Goal: Information Seeking & Learning: Learn about a topic

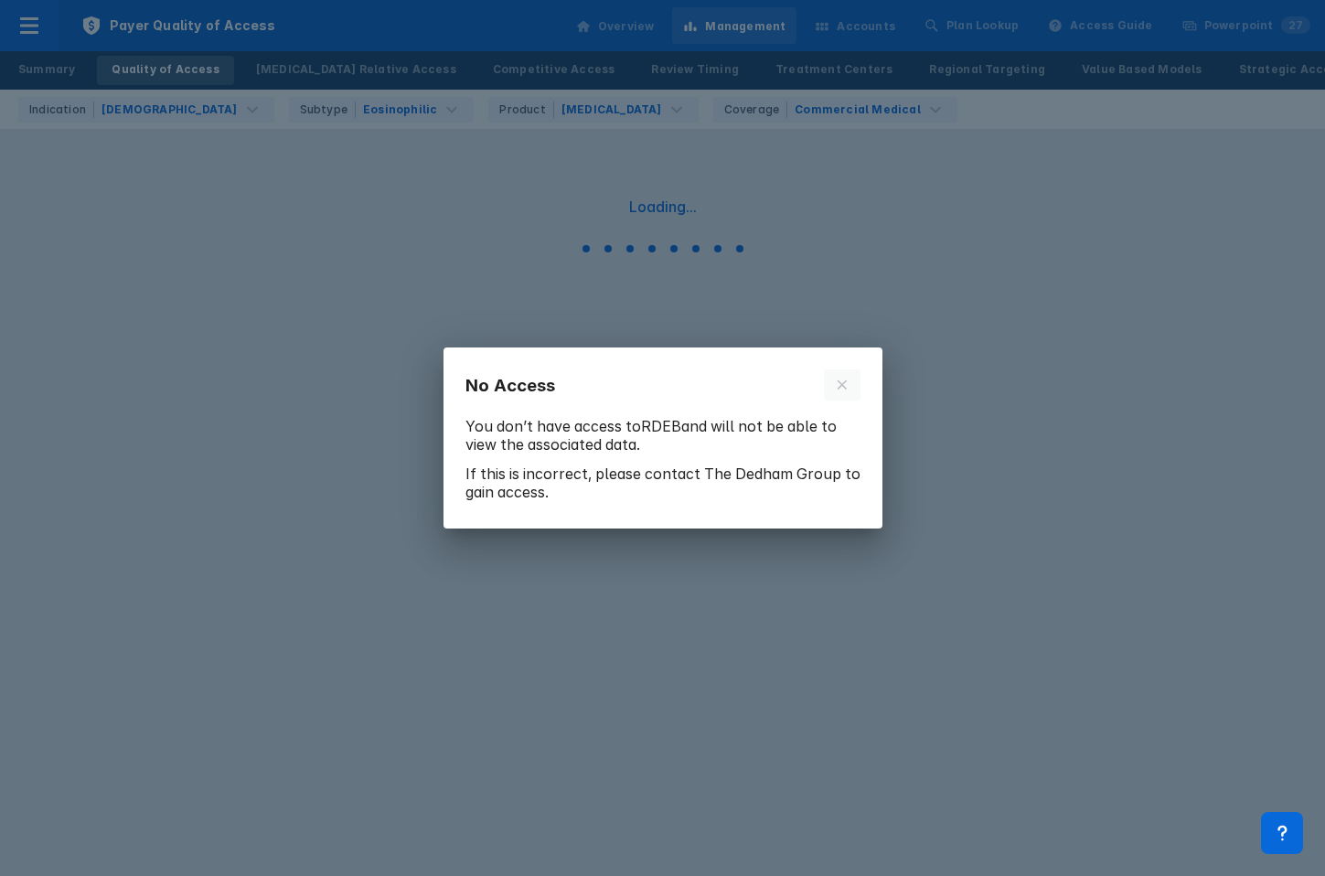
click at [650, 437] on p "You don’t have access to RDEB and will not be able to view the associated data." at bounding box center [663, 436] width 395 height 48
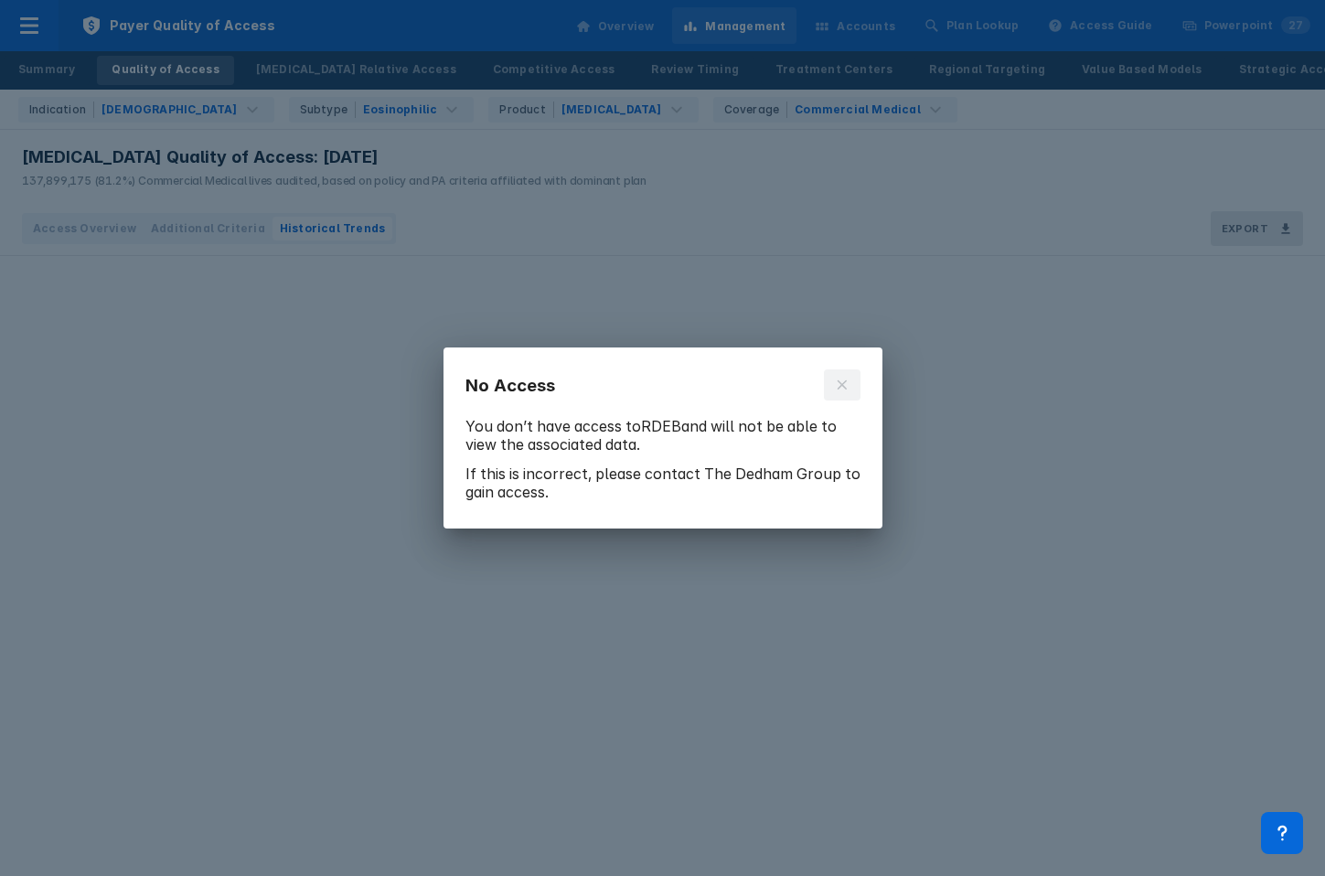
click at [841, 386] on icon at bounding box center [841, 385] width 9 height 9
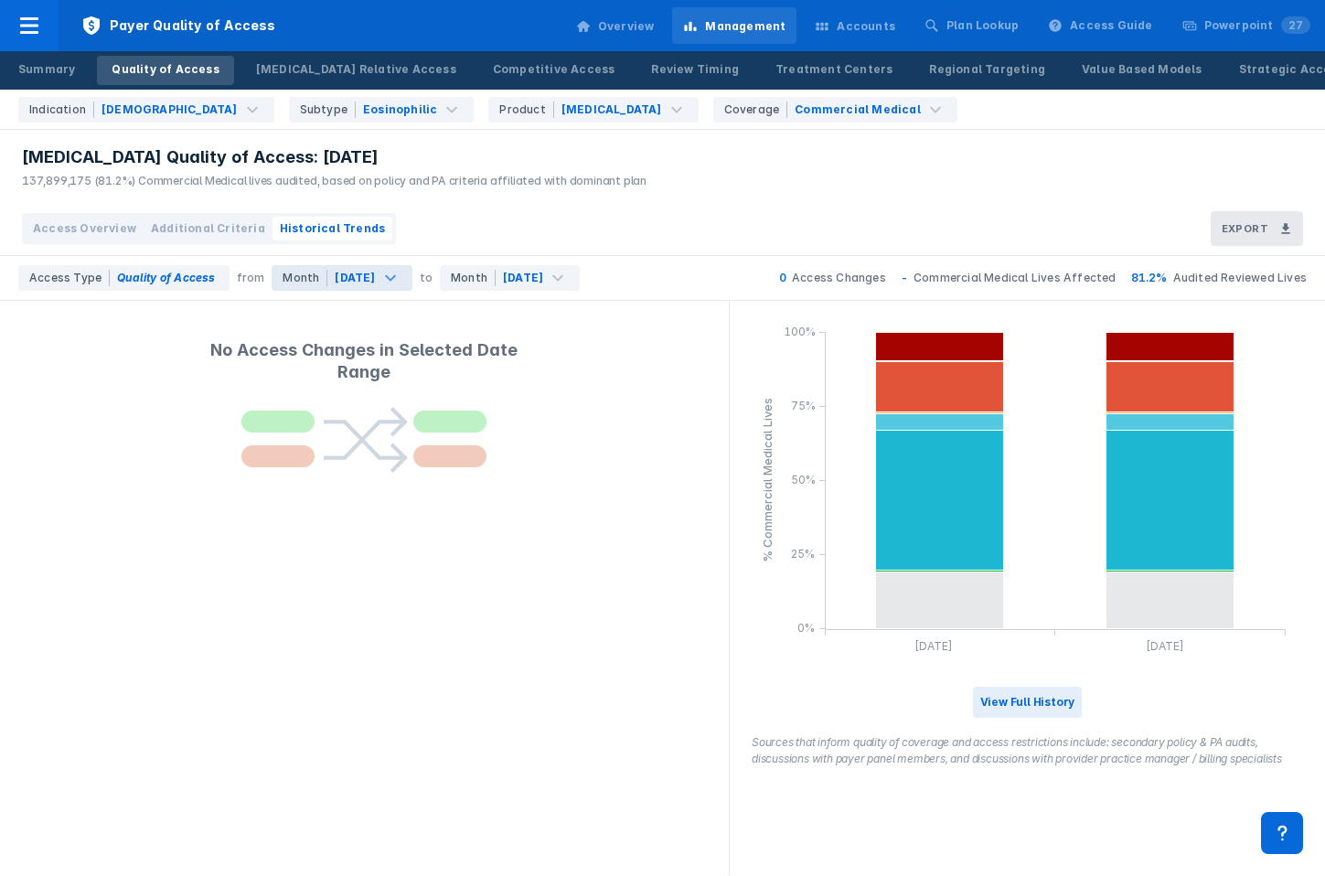
click at [335, 276] on div "[DATE]" at bounding box center [355, 278] width 40 height 16
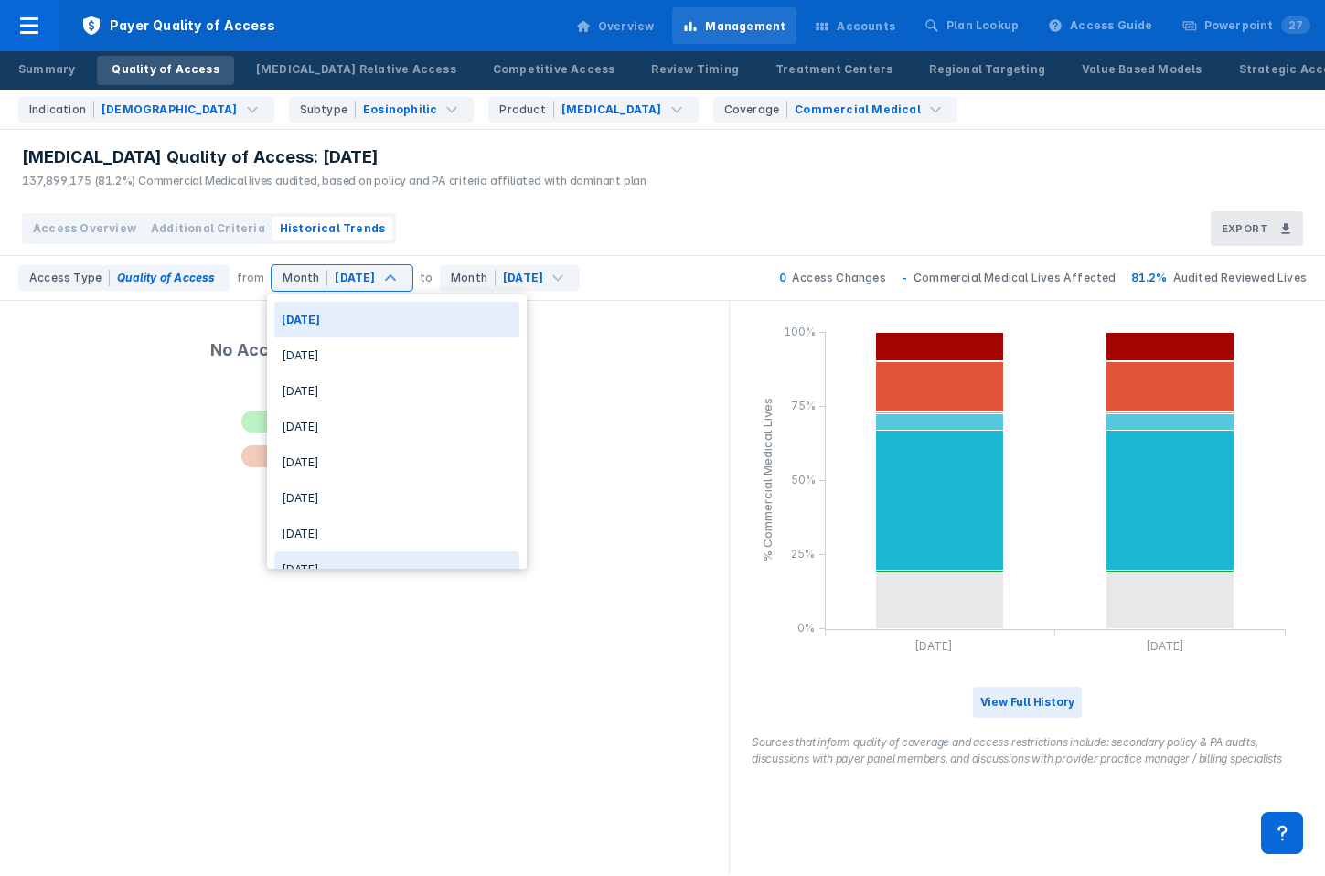
click at [308, 553] on div "Nov 2024" at bounding box center [396, 570] width 245 height 36
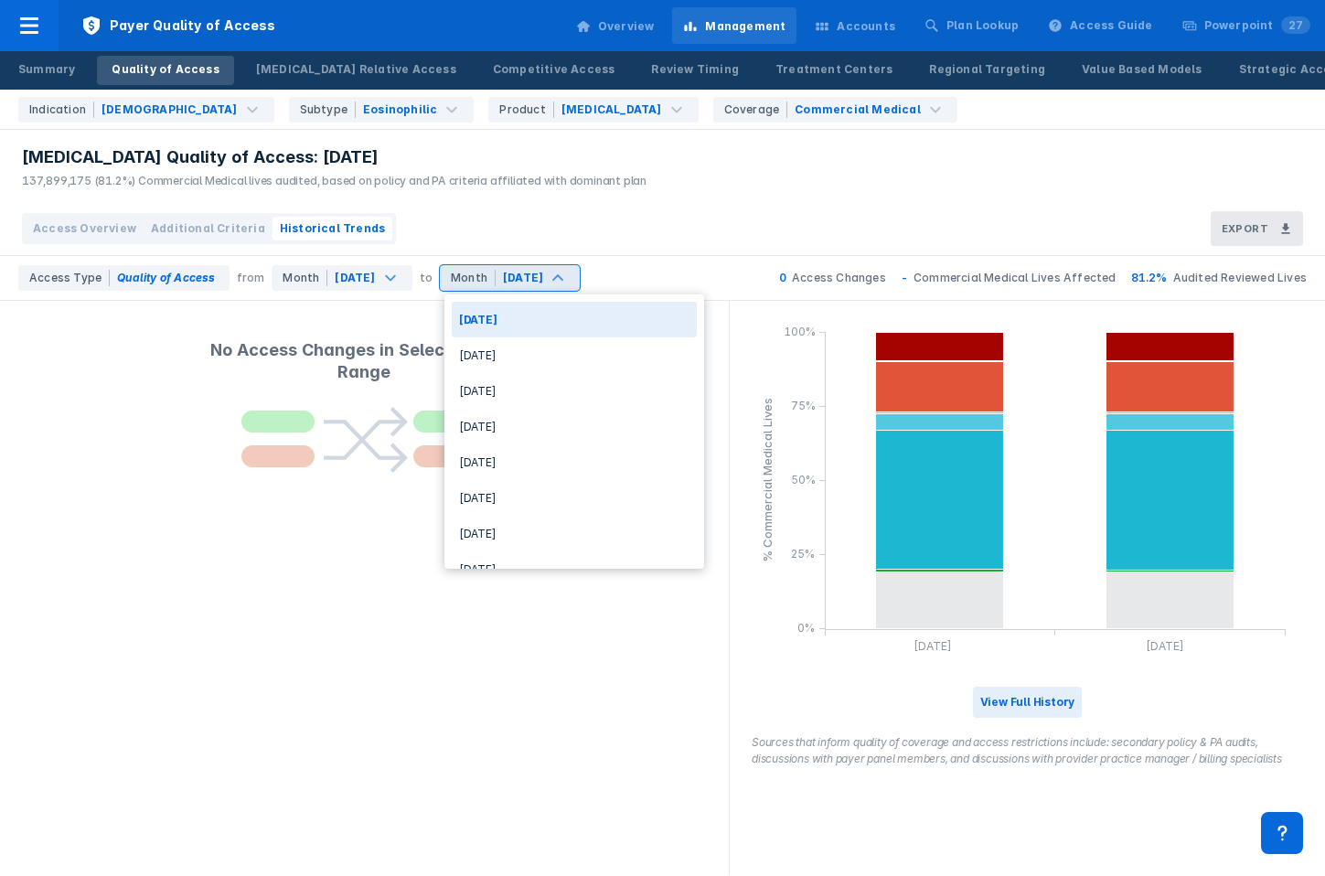
click at [543, 283] on div "[DATE]" at bounding box center [523, 278] width 40 height 16
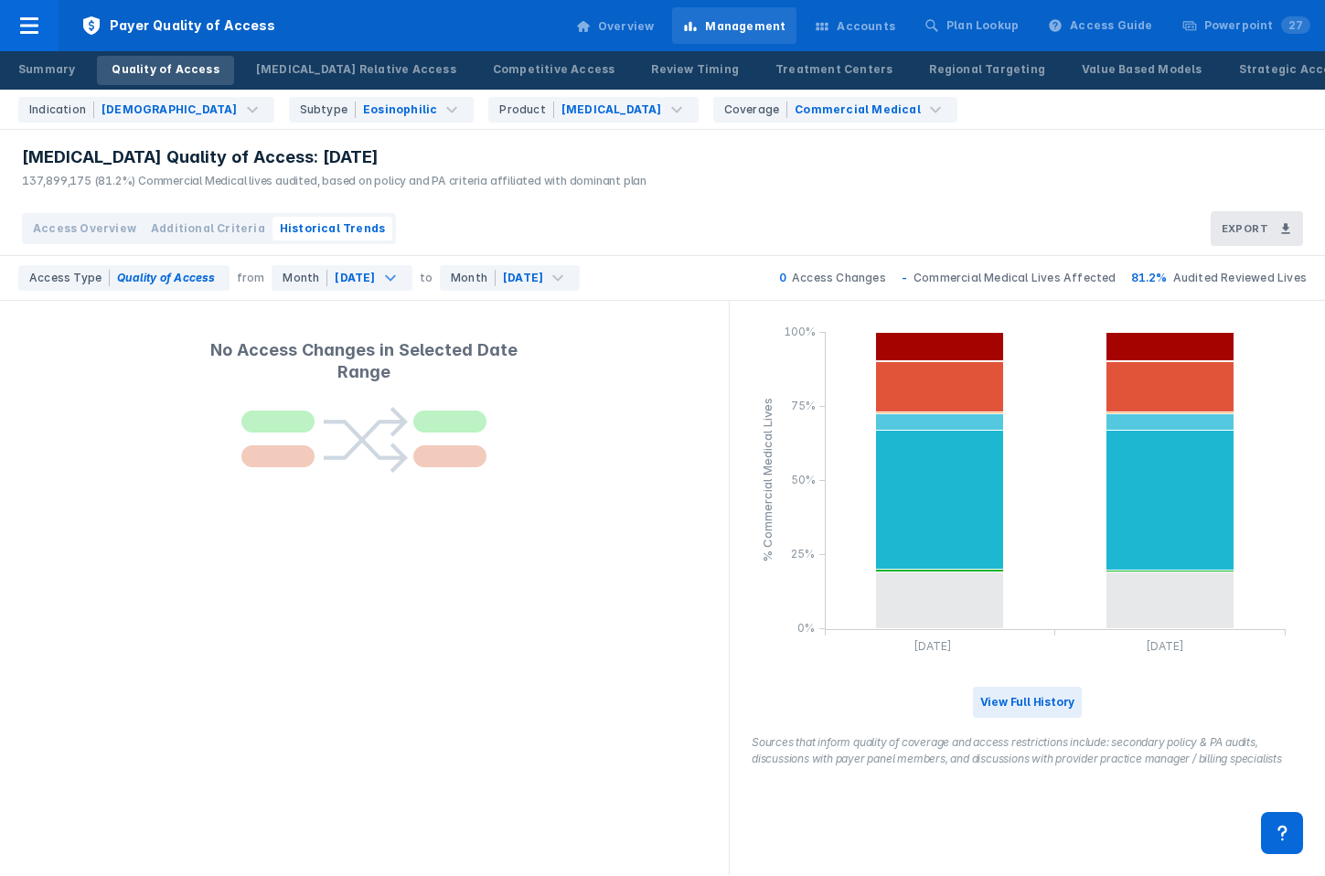
click at [479, 154] on div "[MEDICAL_DATA] Quality of Access: [DATE]" at bounding box center [334, 157] width 625 height 22
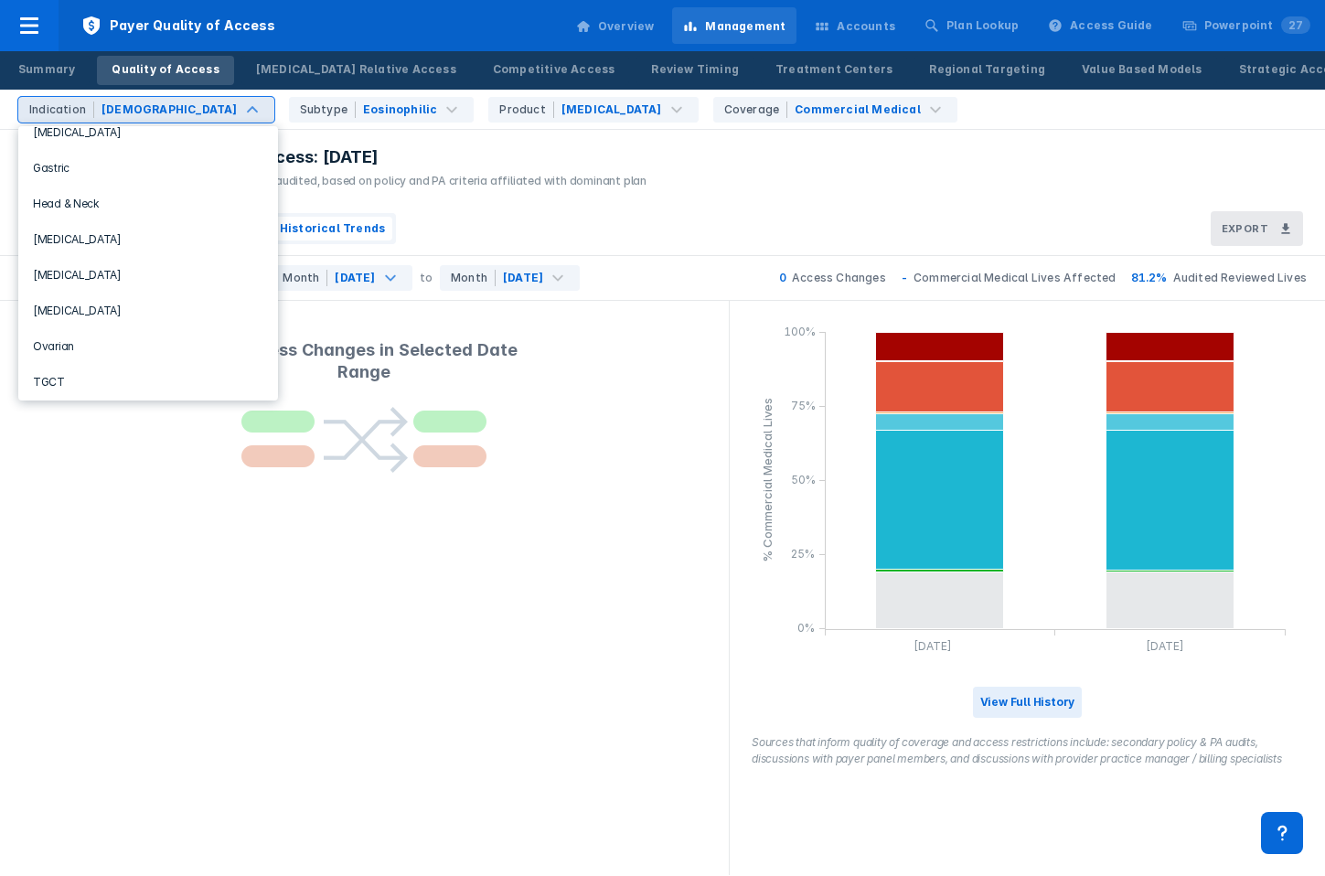
scroll to position [338, 0]
click at [146, 260] on div "[MEDICAL_DATA]" at bounding box center [148, 277] width 245 height 36
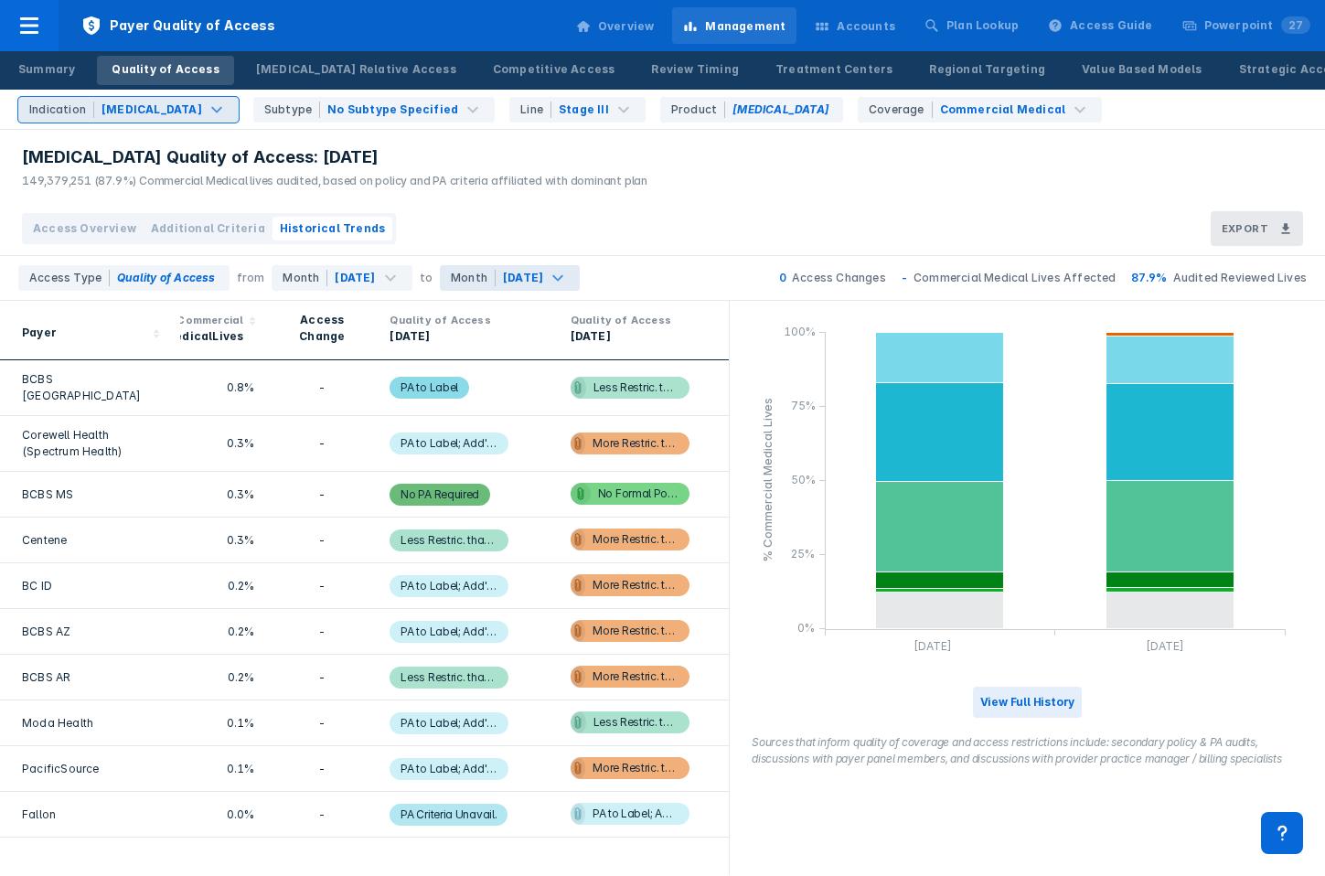
click at [477, 267] on div "Month Jul 2025" at bounding box center [510, 278] width 140 height 26
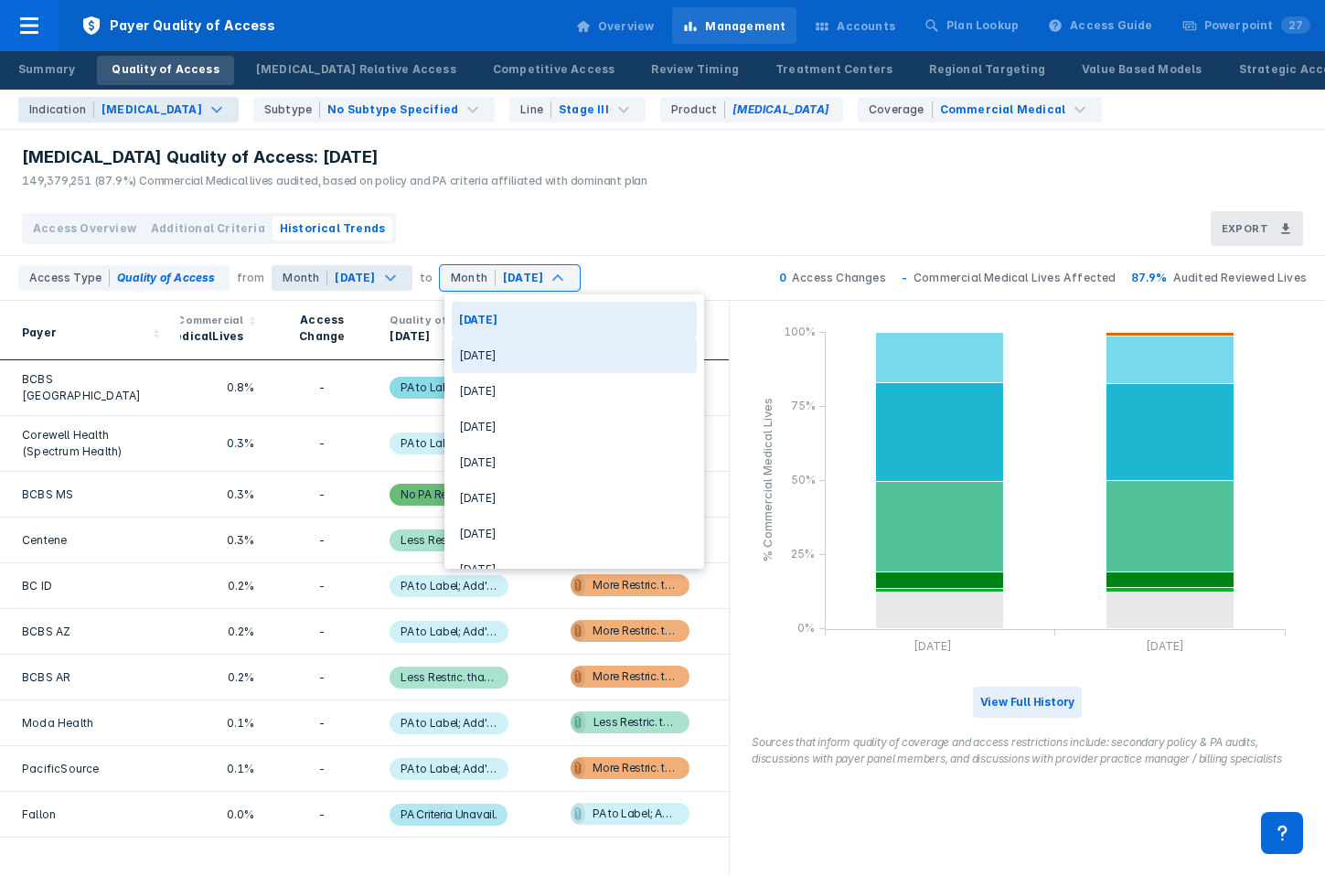
click at [377, 275] on div "Nov 2024" at bounding box center [355, 278] width 44 height 16
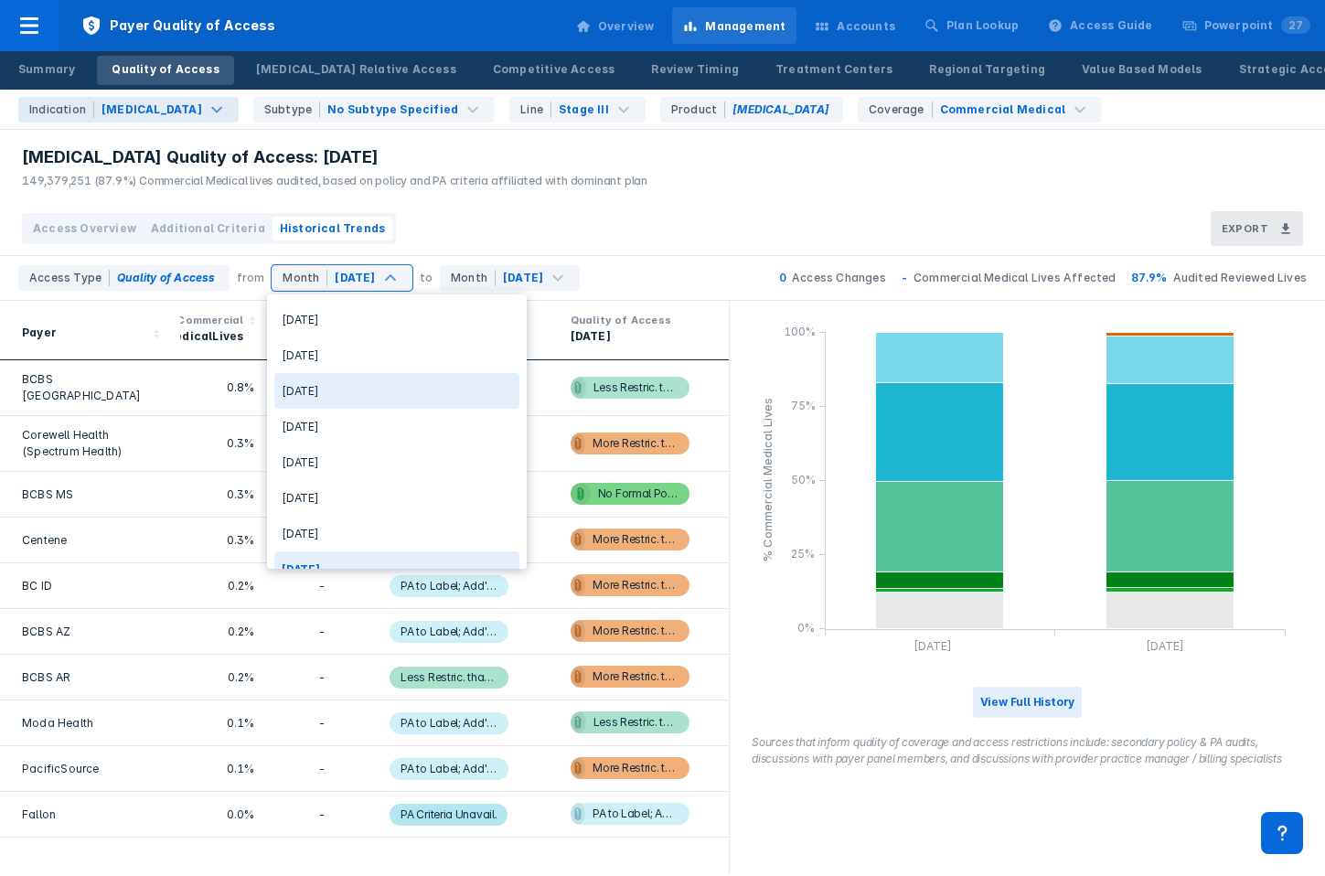
click at [362, 390] on div "[DATE]" at bounding box center [396, 391] width 245 height 36
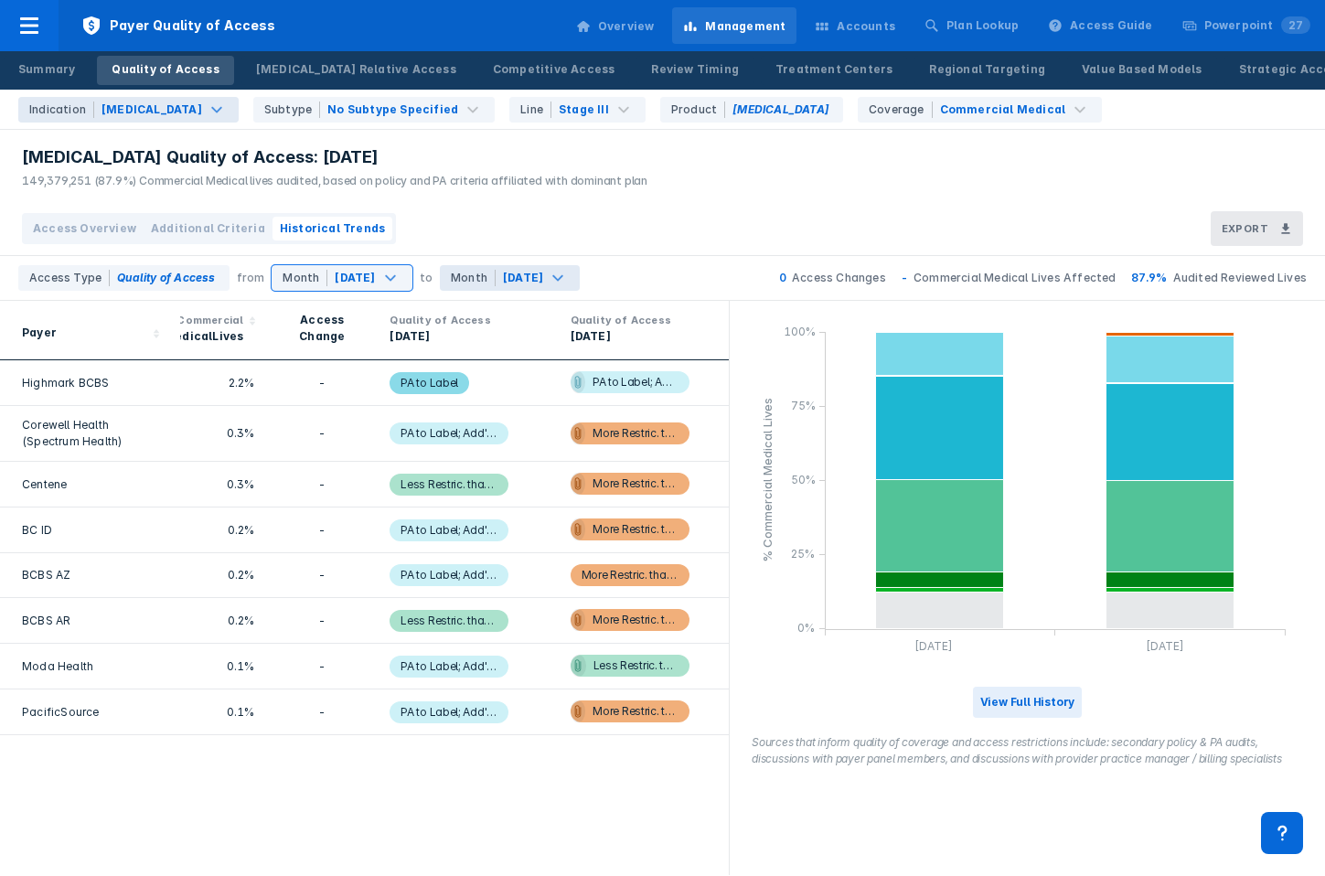
click at [478, 286] on div "Month Jul 2025" at bounding box center [510, 278] width 140 height 26
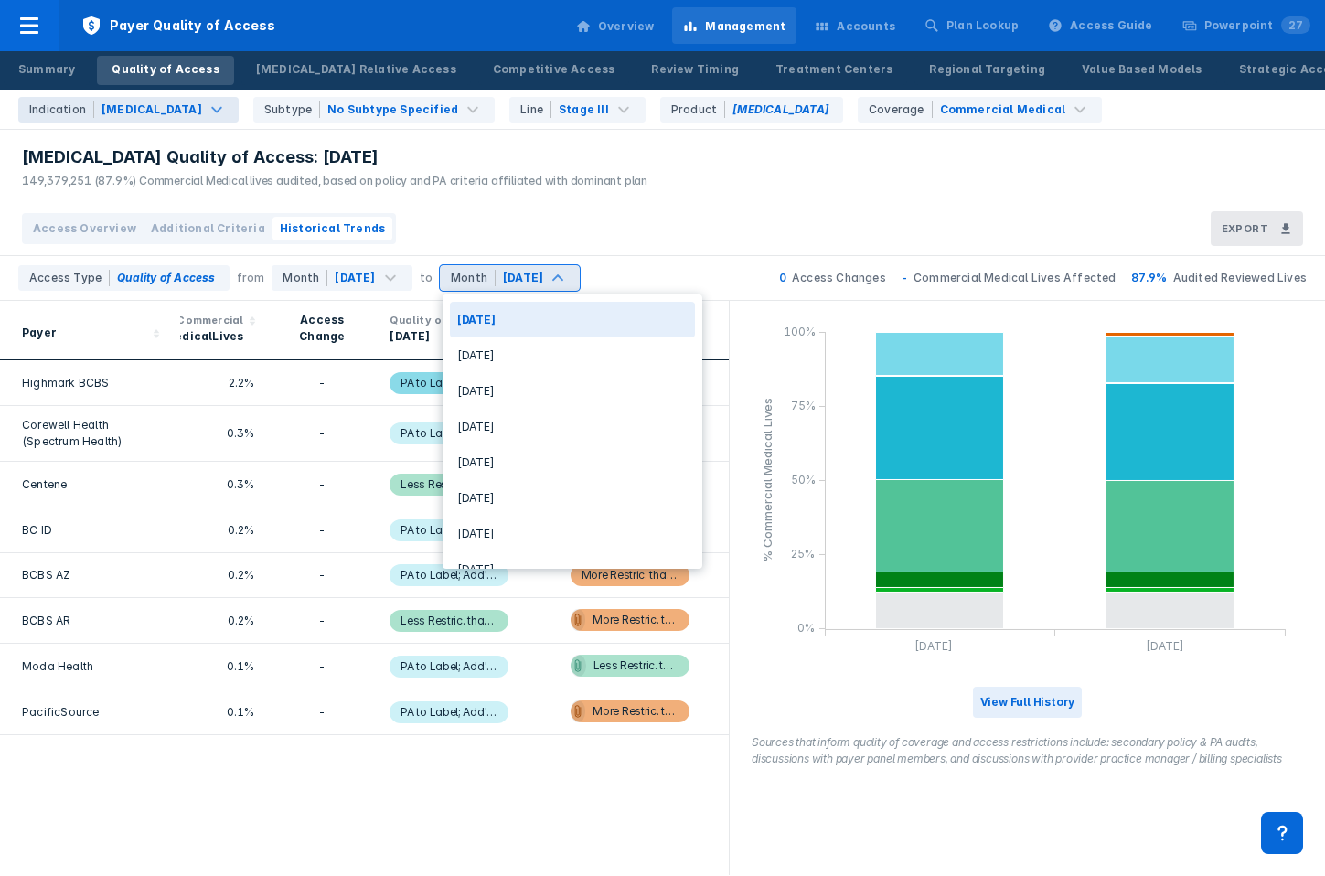
click at [478, 279] on div "Month" at bounding box center [473, 278] width 45 height 16
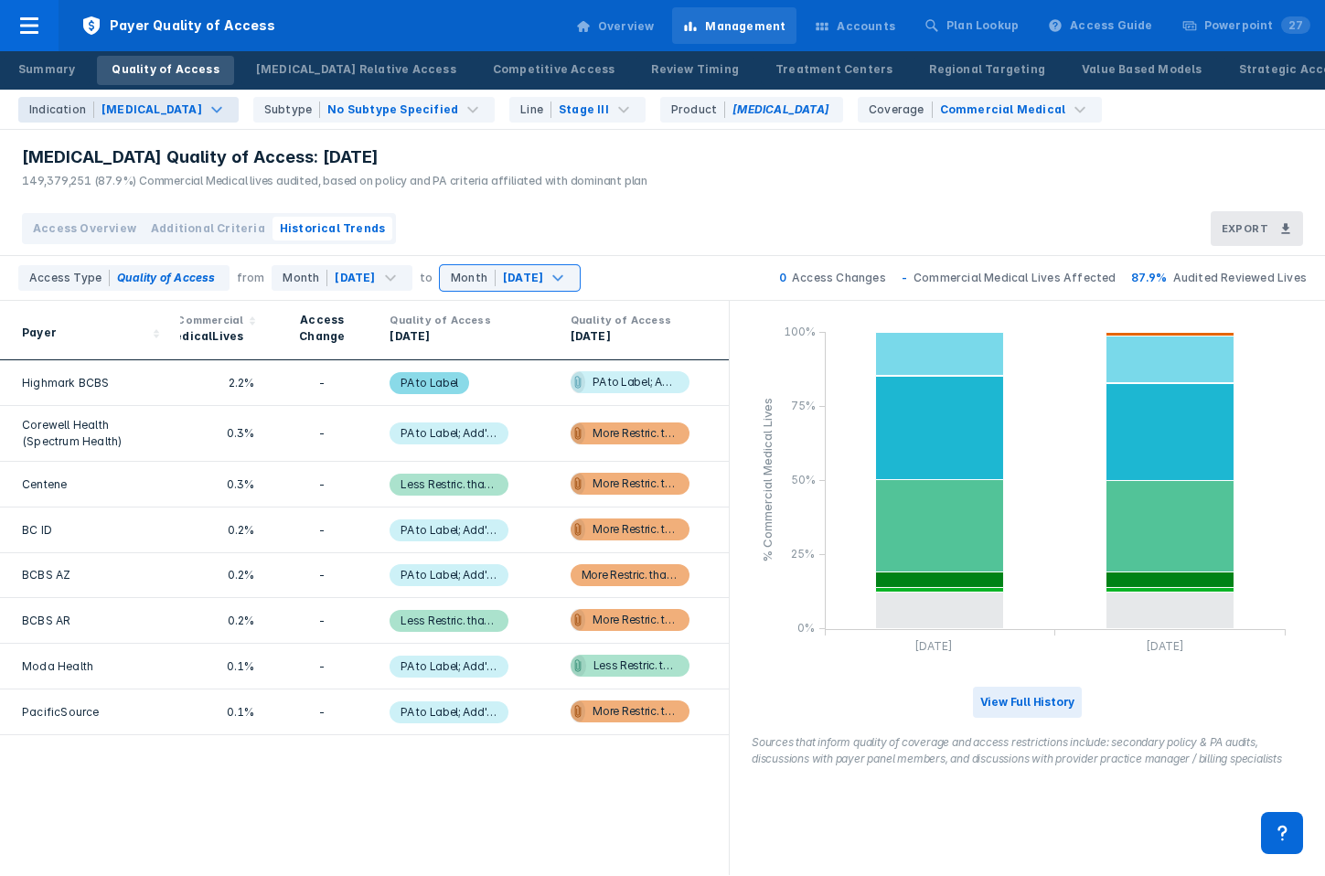
click at [385, 263] on div "Access Type Quality of Access from Month Apr 2025 to Month Jul 2025" at bounding box center [299, 278] width 598 height 44
click at [385, 268] on div "Month Apr 2025" at bounding box center [342, 278] width 140 height 26
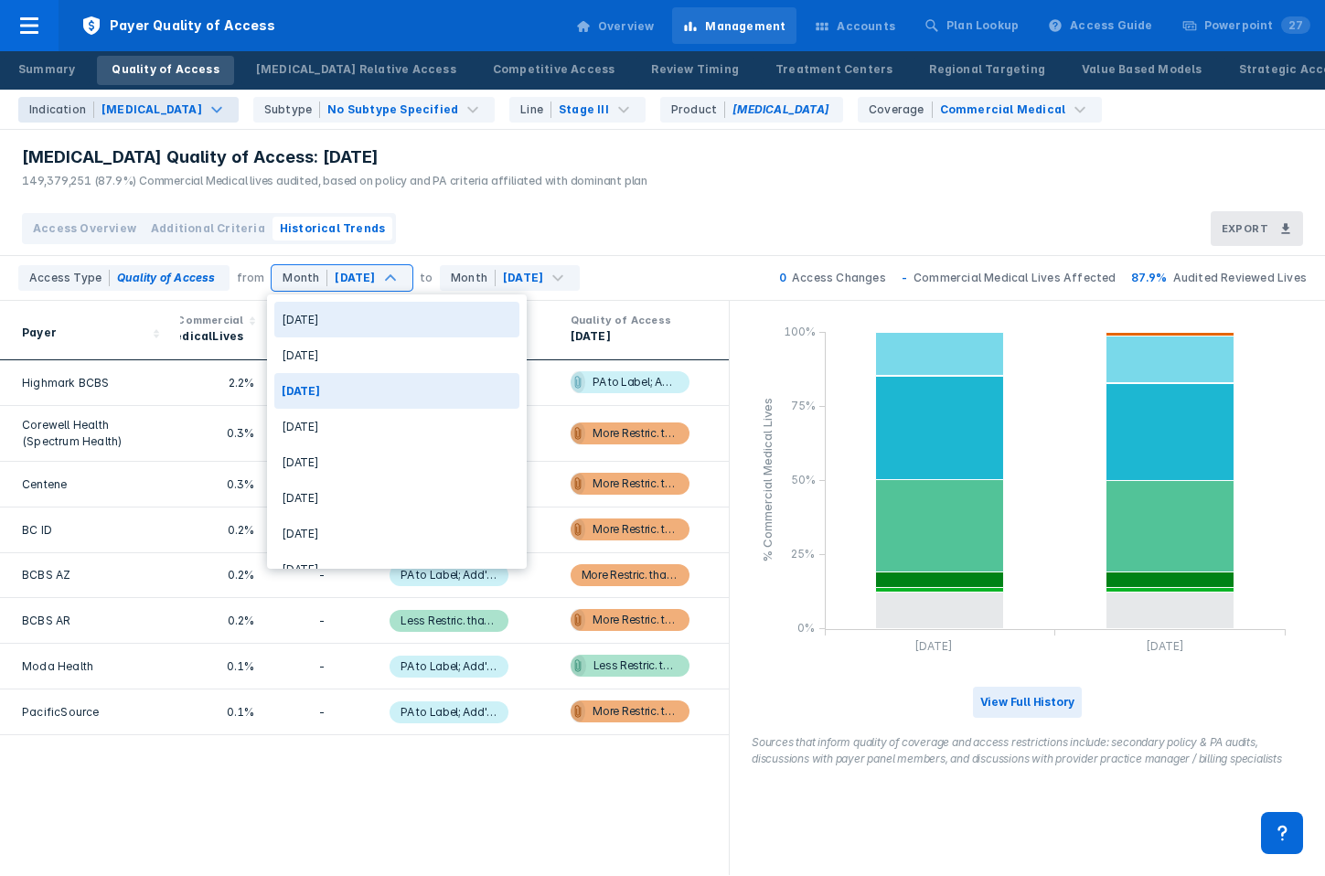
click at [377, 322] on div "[DATE]" at bounding box center [396, 320] width 245 height 36
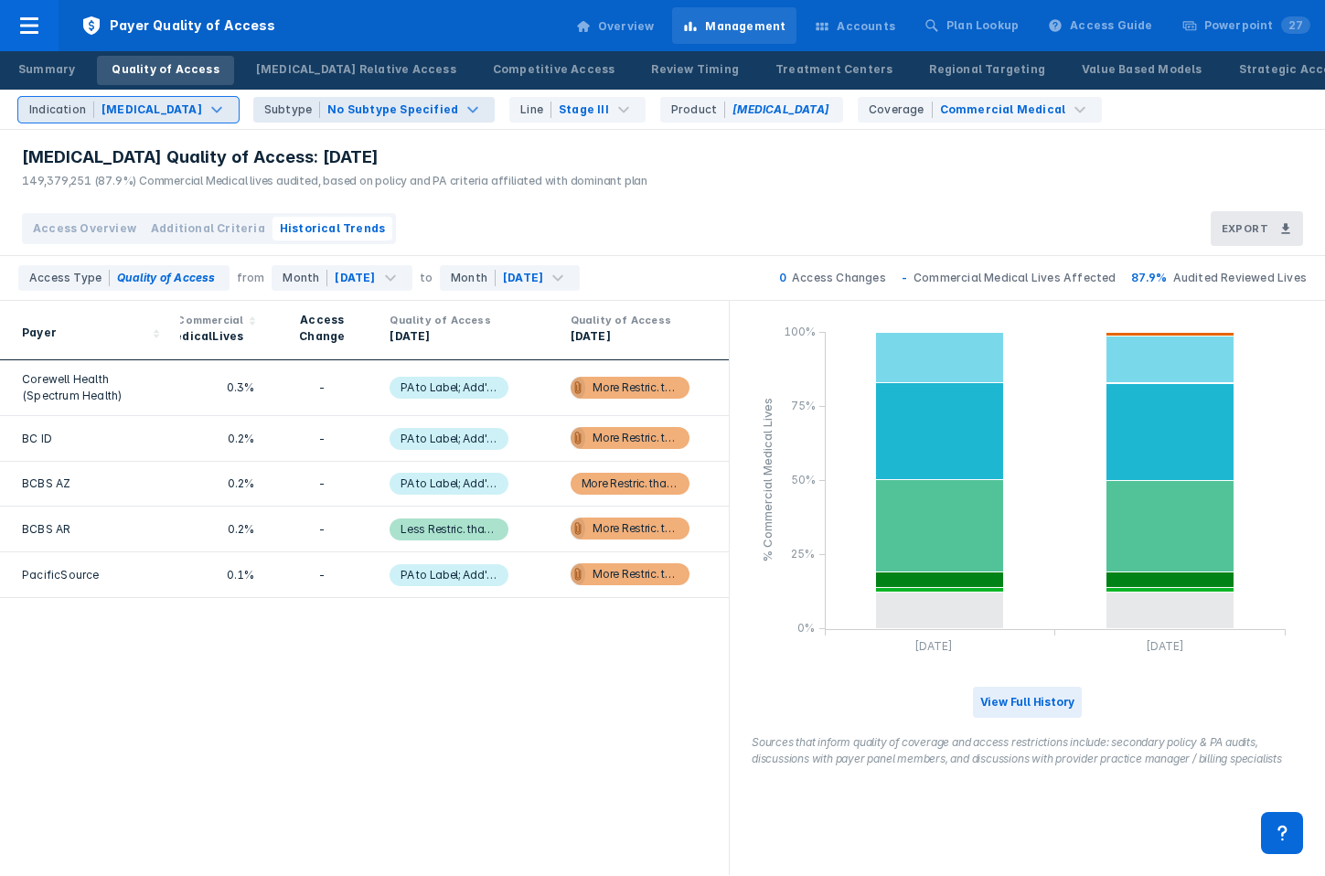
click at [264, 106] on div "Subtype" at bounding box center [292, 110] width 56 height 16
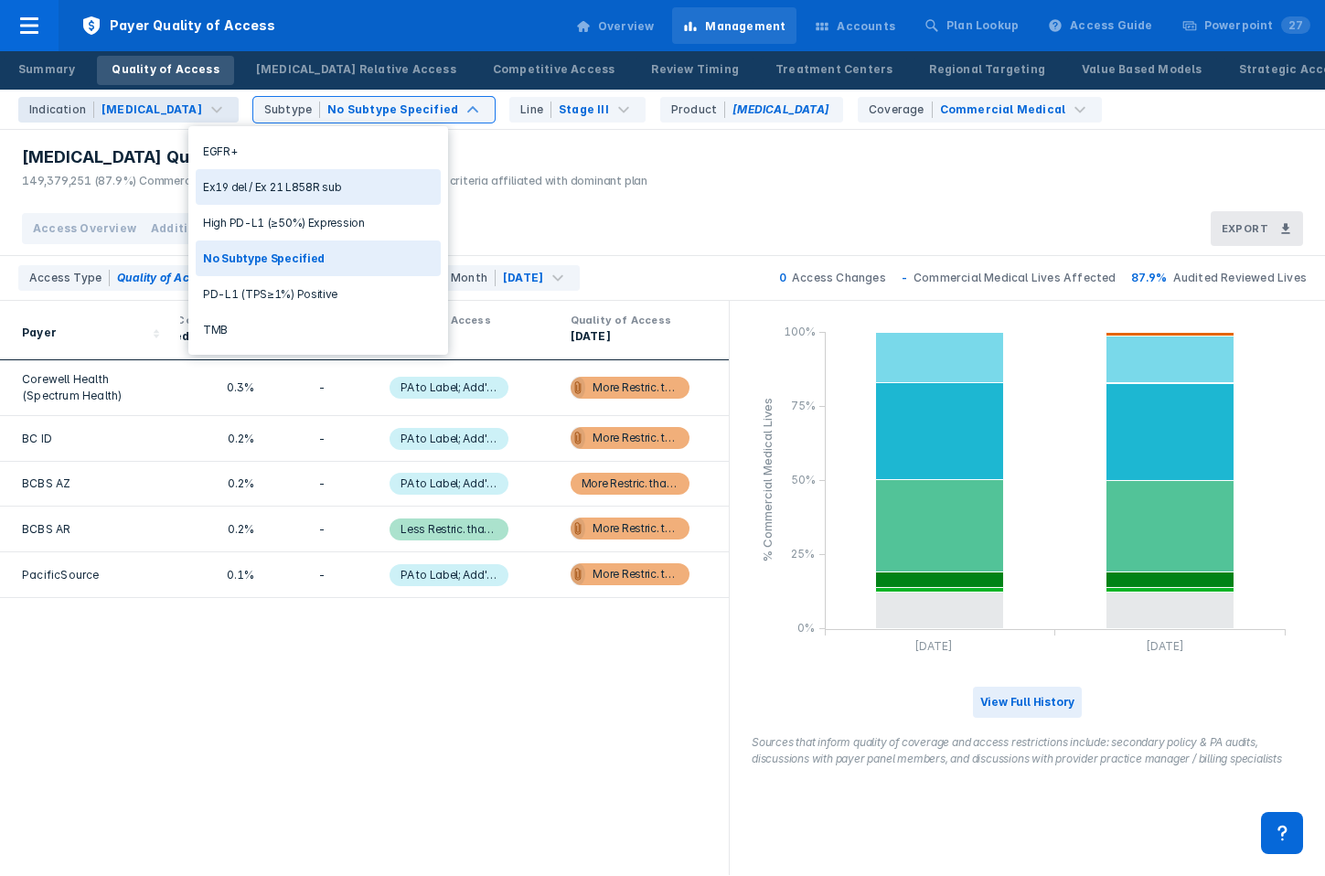
click at [235, 195] on div "Ex19 del / Ex 21 L858R sub" at bounding box center [318, 187] width 245 height 36
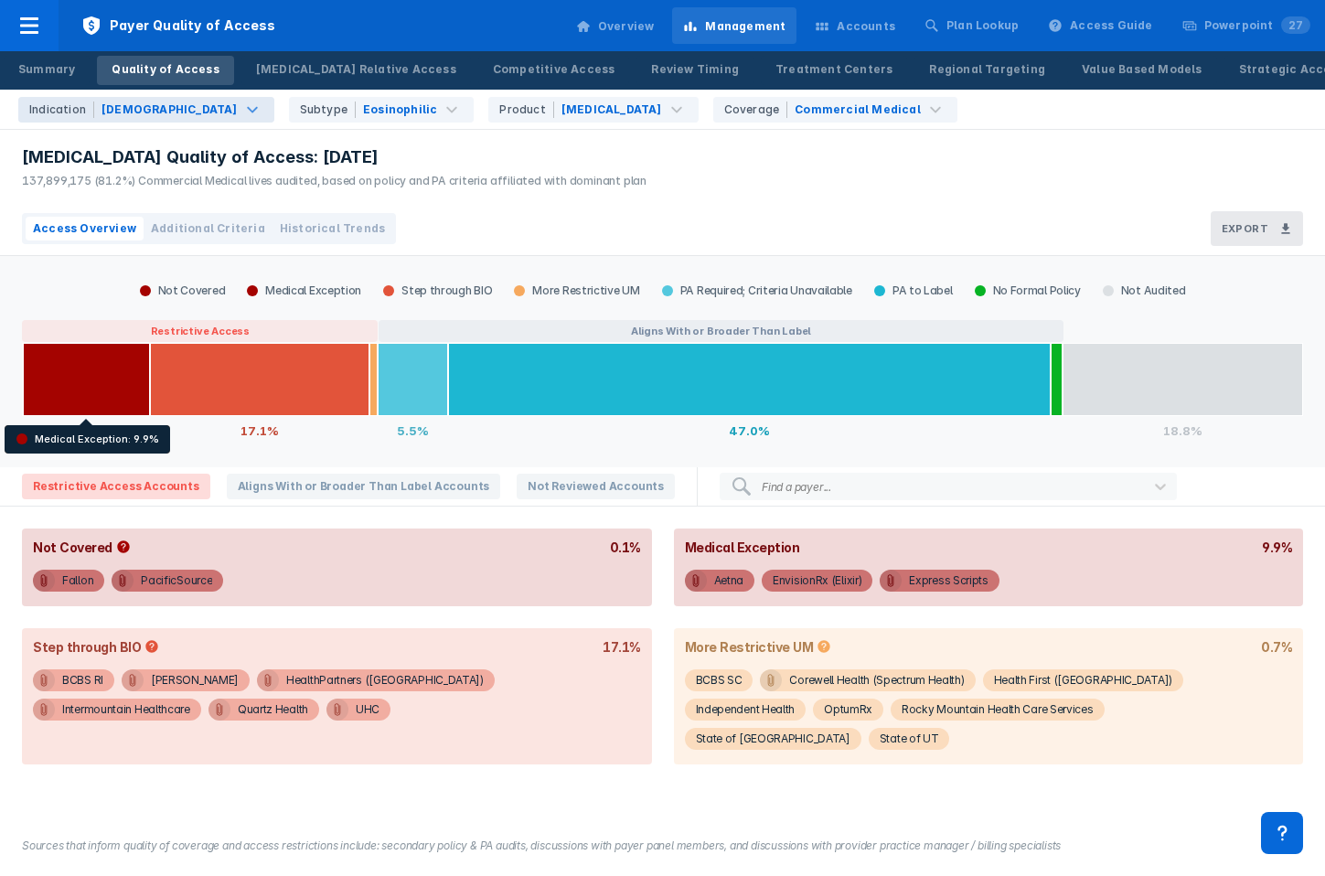
click at [66, 115] on div "Indication" at bounding box center [61, 110] width 65 height 16
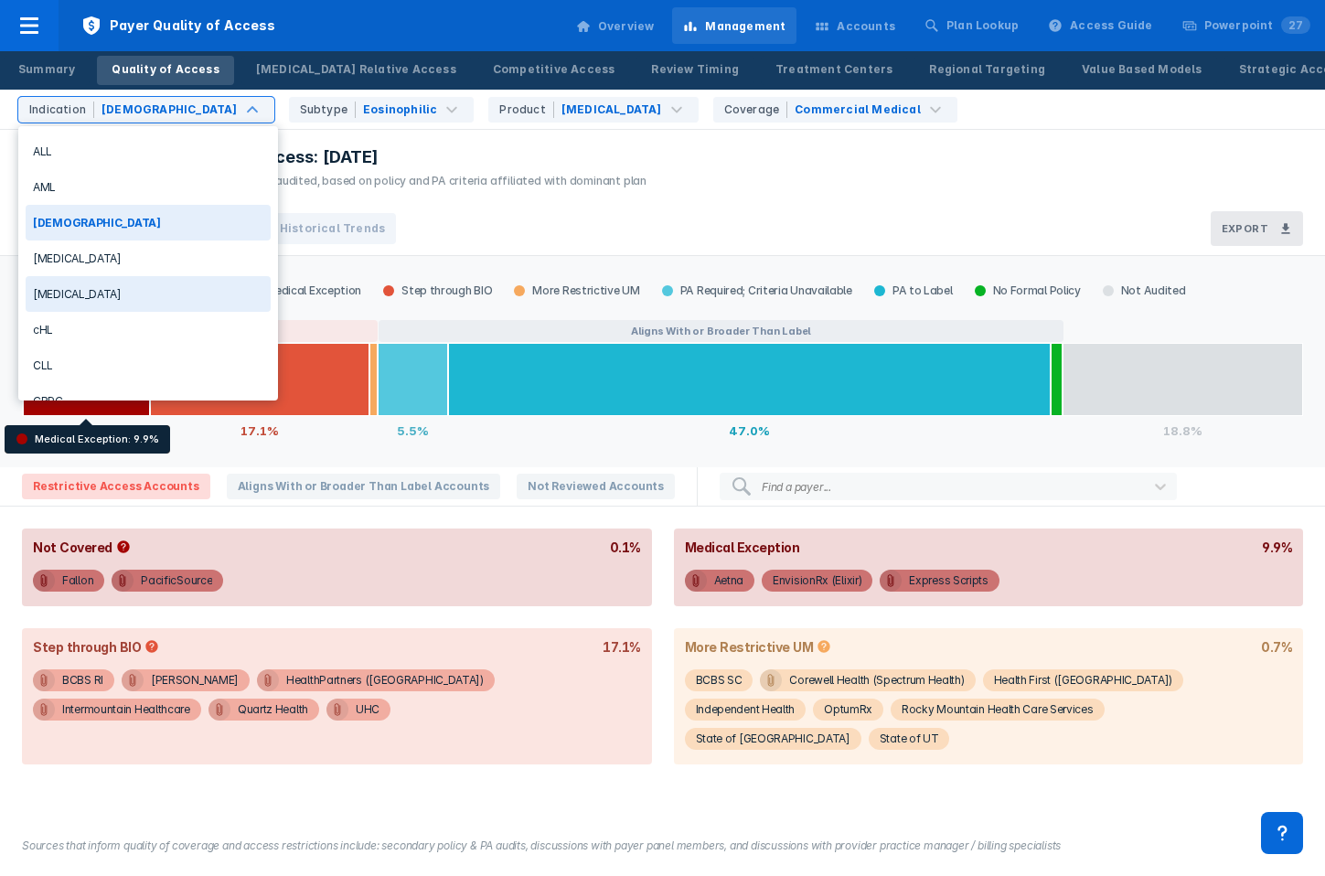
click at [93, 301] on div "[MEDICAL_DATA]" at bounding box center [148, 294] width 245 height 36
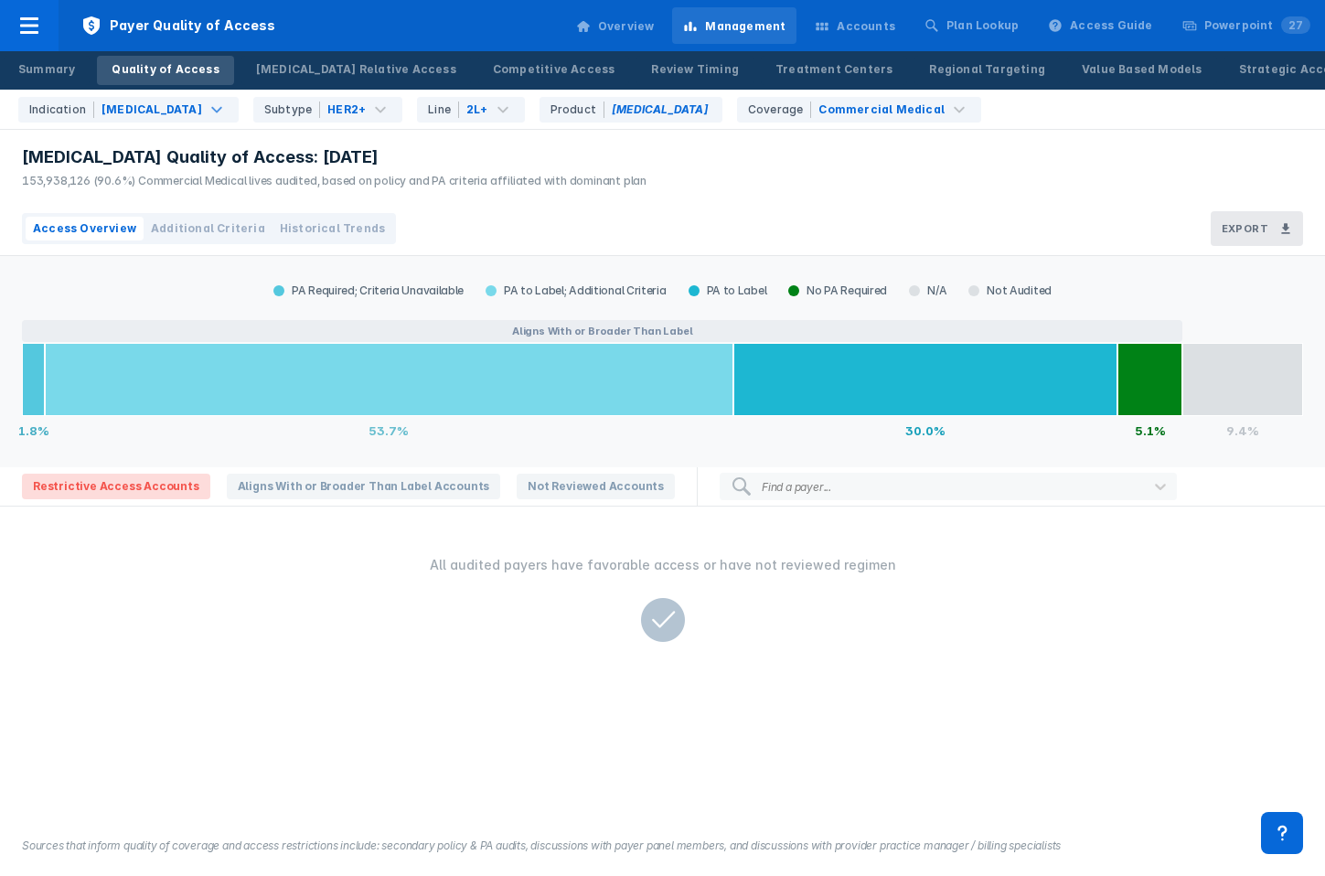
click at [287, 223] on span "Historical Trends" at bounding box center [332, 228] width 105 height 16
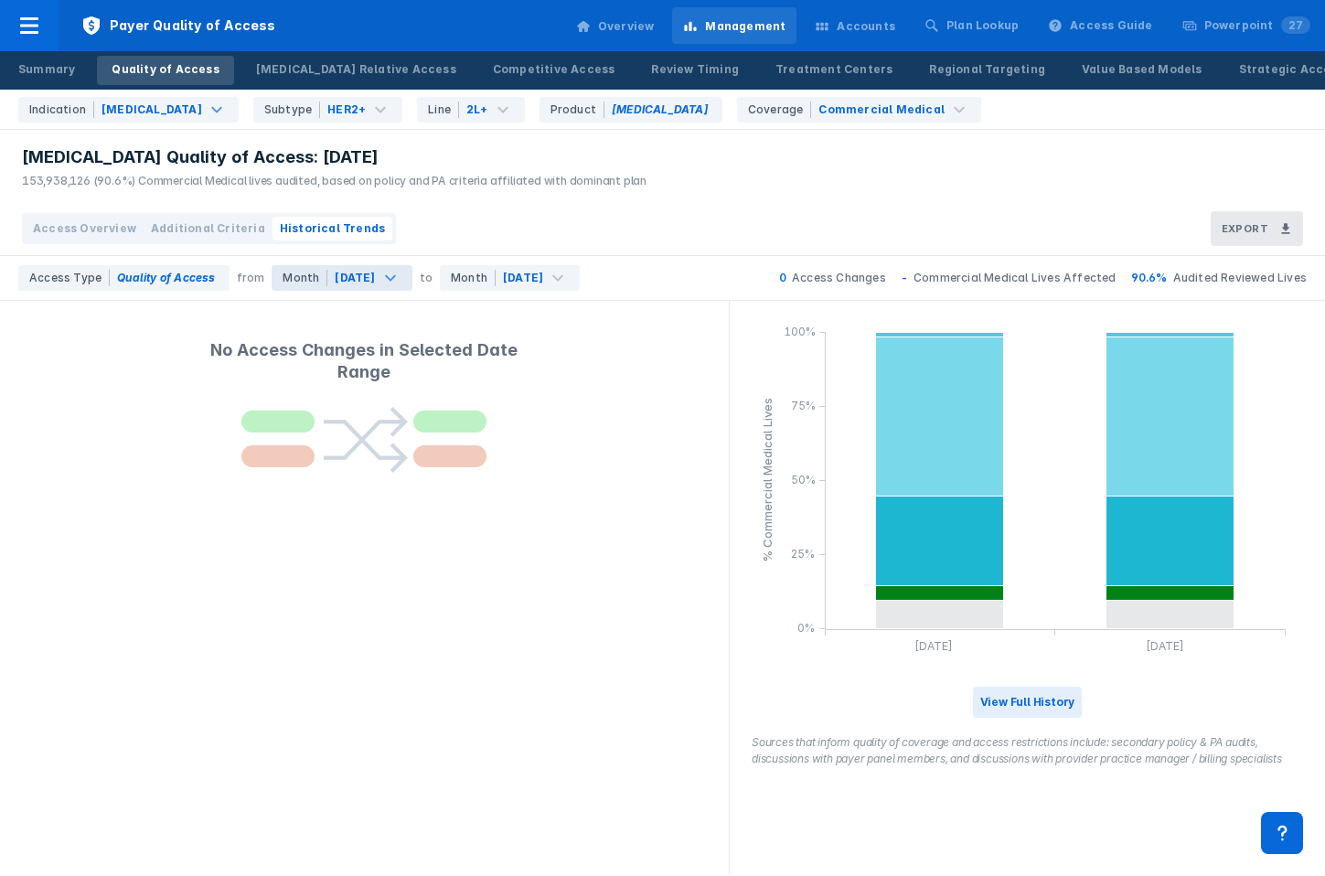
click at [378, 281] on div "[DATE]" at bounding box center [355, 278] width 45 height 18
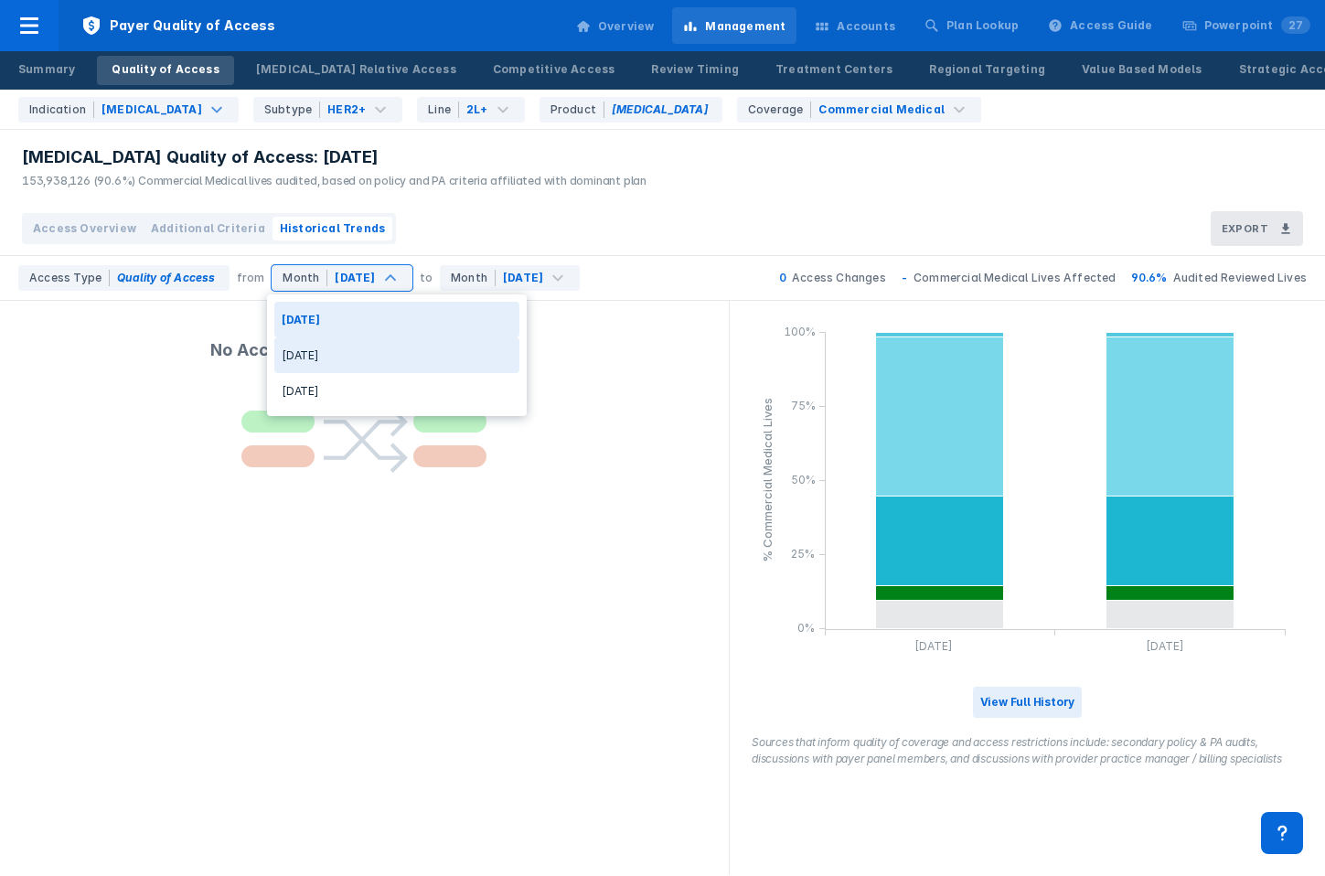
click at [355, 348] on div "[DATE]" at bounding box center [396, 356] width 245 height 36
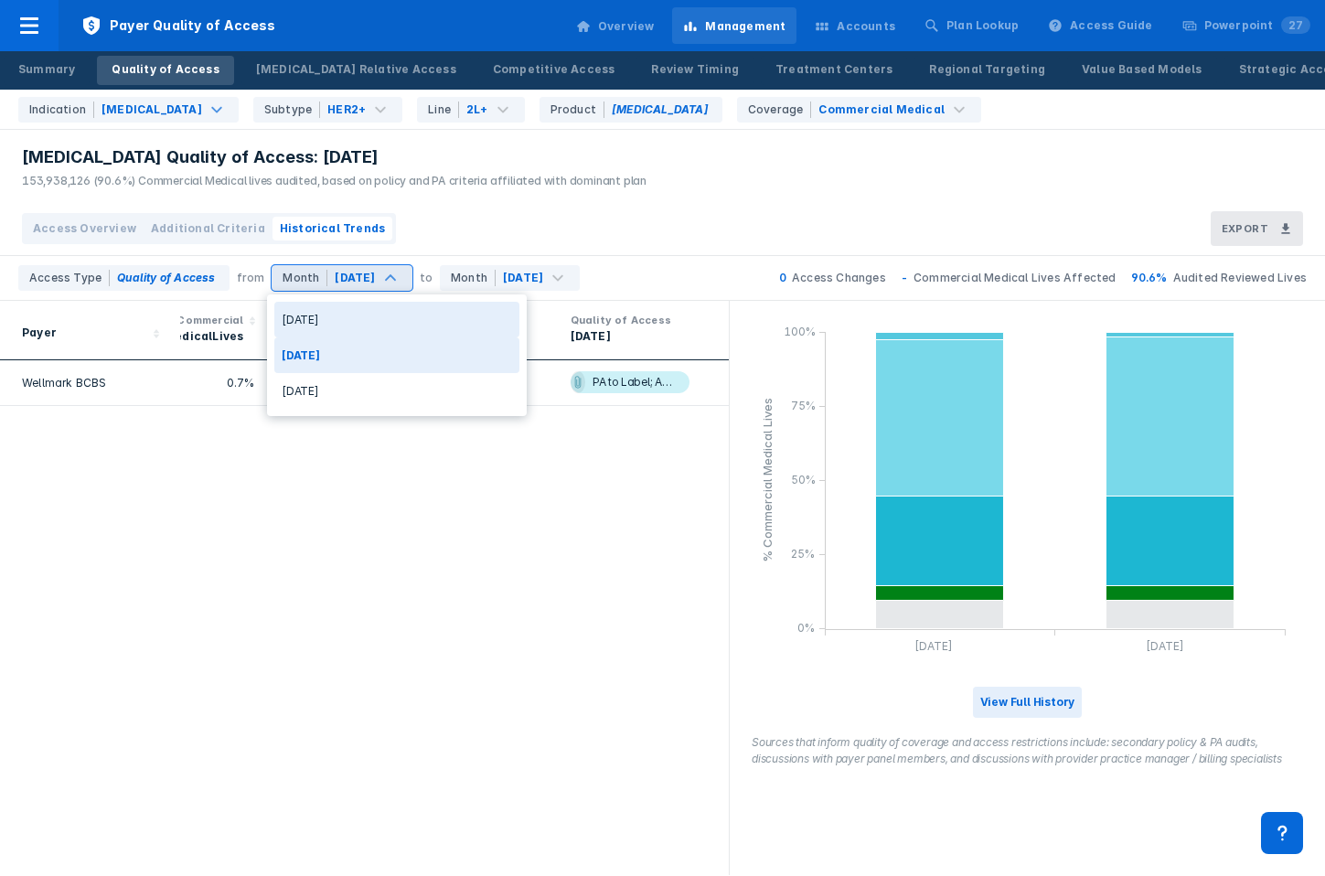
click at [355, 274] on div "[DATE]" at bounding box center [355, 278] width 40 height 16
click at [355, 388] on div "[DATE]" at bounding box center [396, 391] width 245 height 36
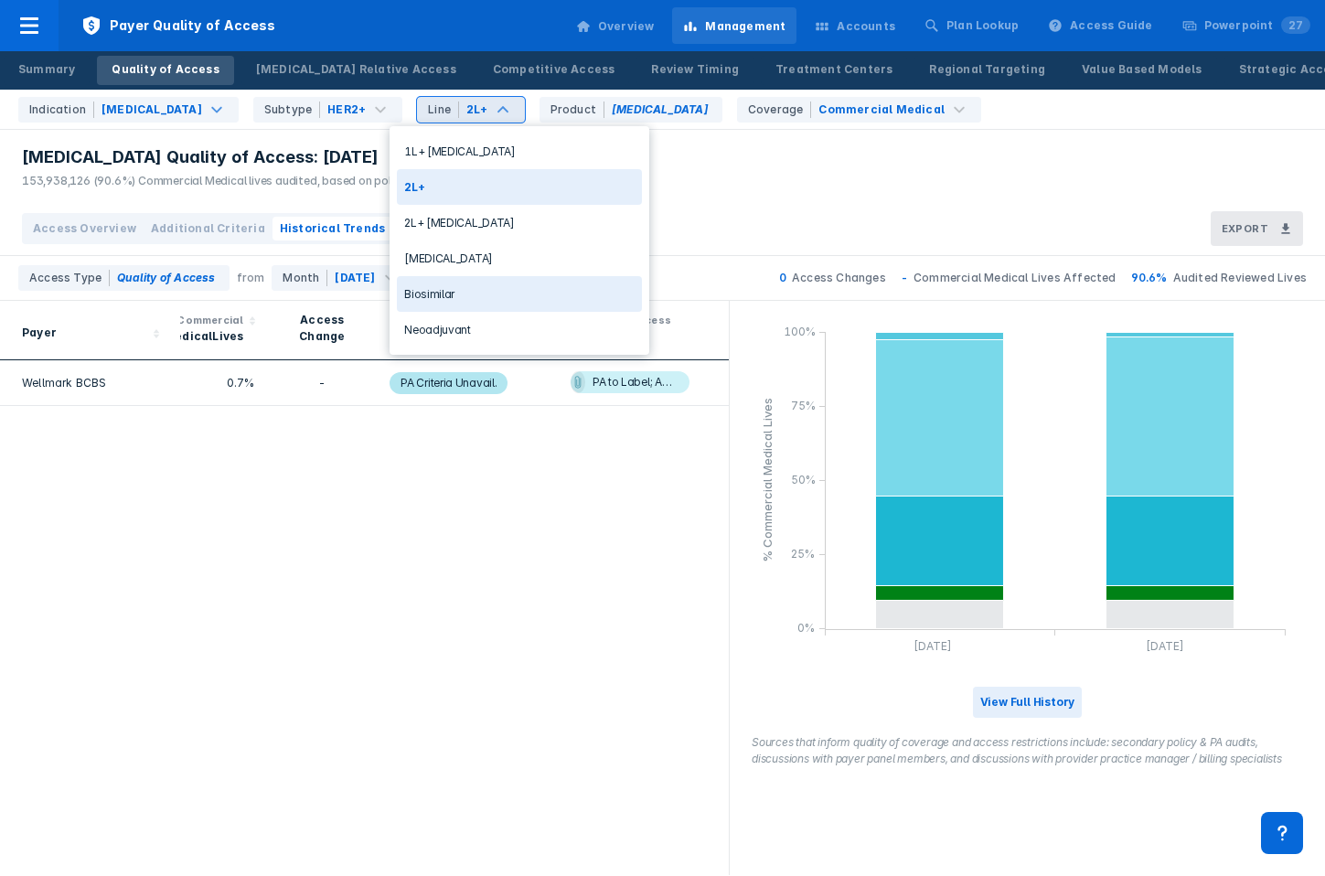
click at [481, 293] on div "Biosimilar" at bounding box center [519, 294] width 245 height 36
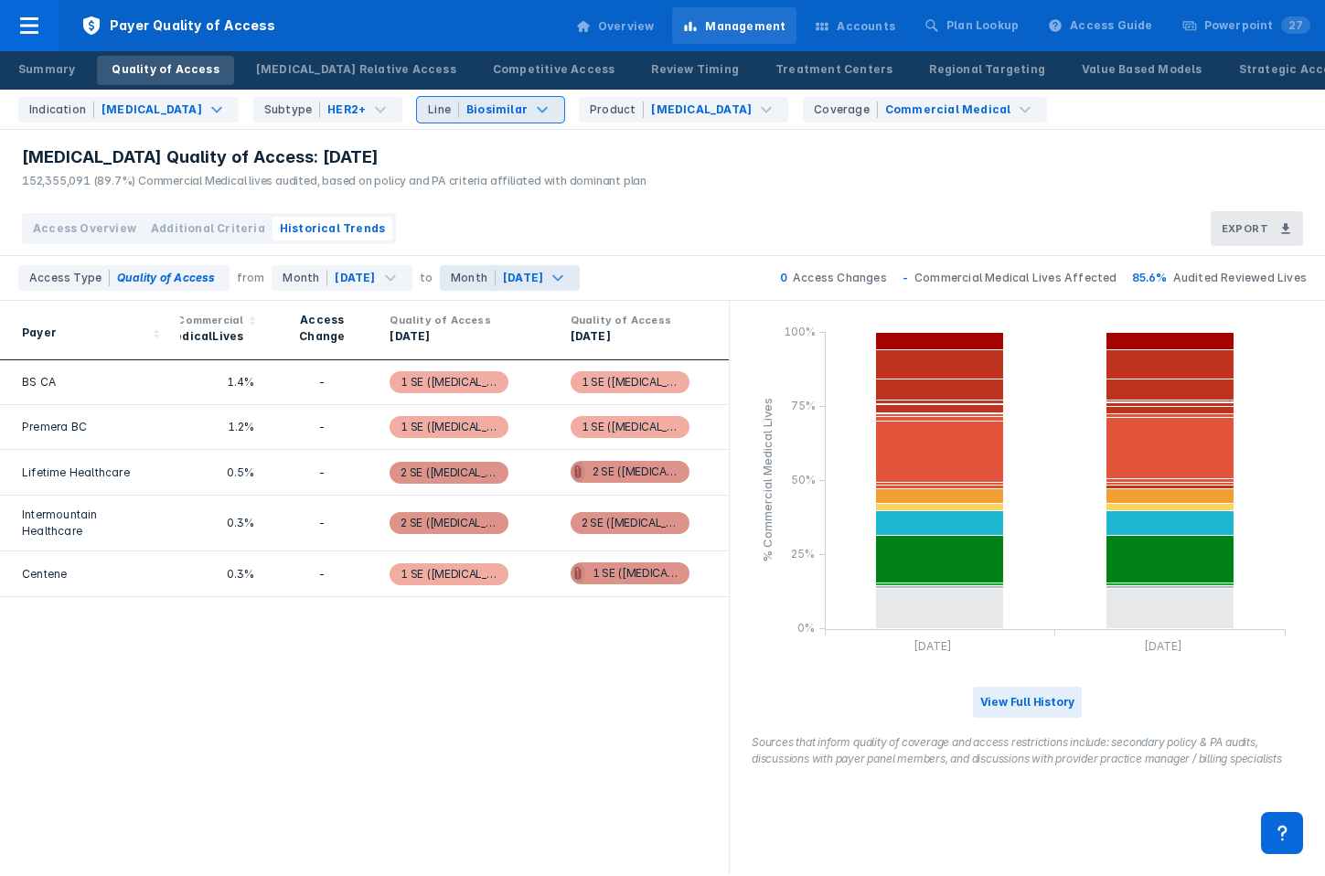
click at [487, 273] on div "Month" at bounding box center [473, 278] width 45 height 16
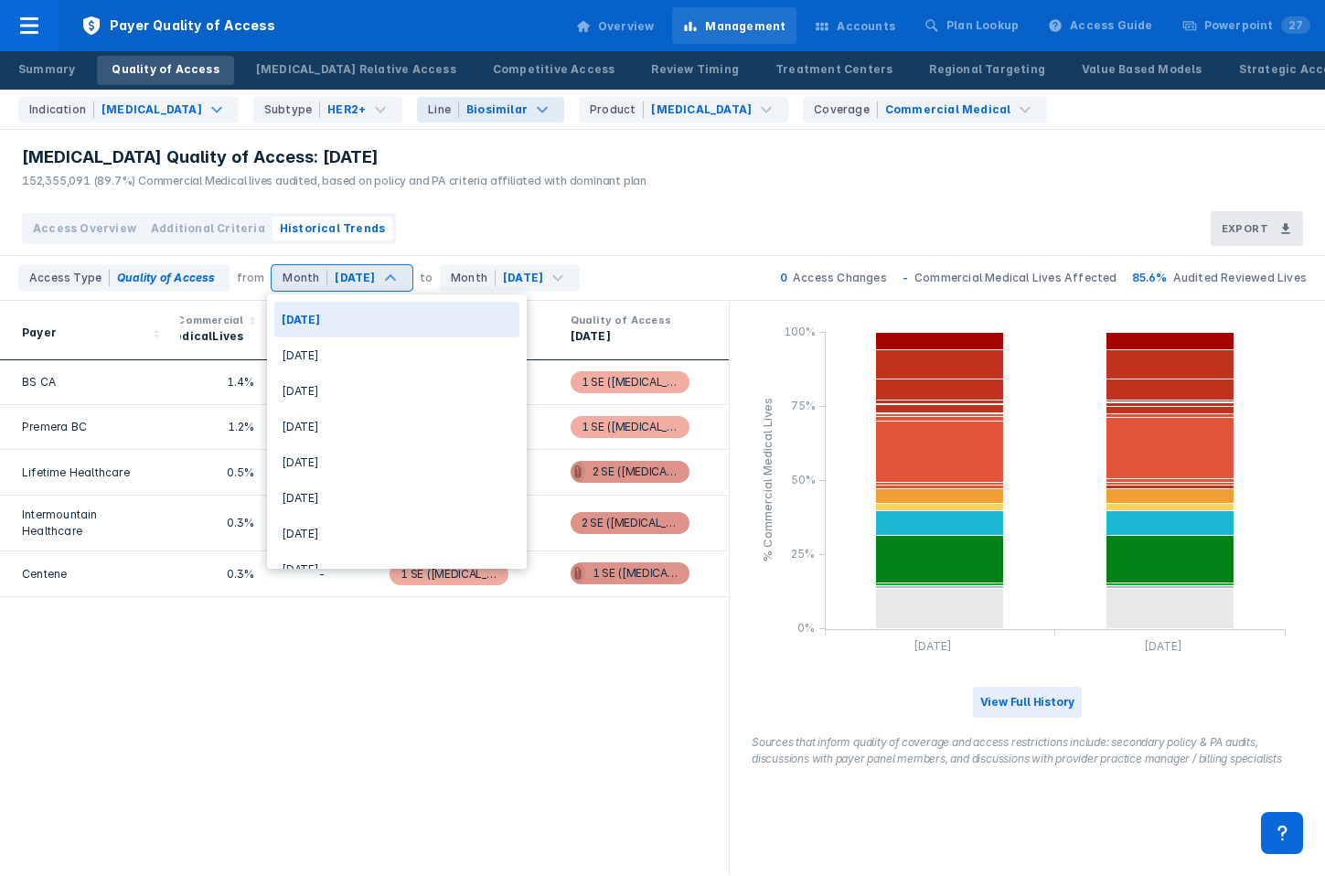
click at [595, 167] on div "[MEDICAL_DATA] Quality of Access: [DATE]" at bounding box center [334, 157] width 625 height 22
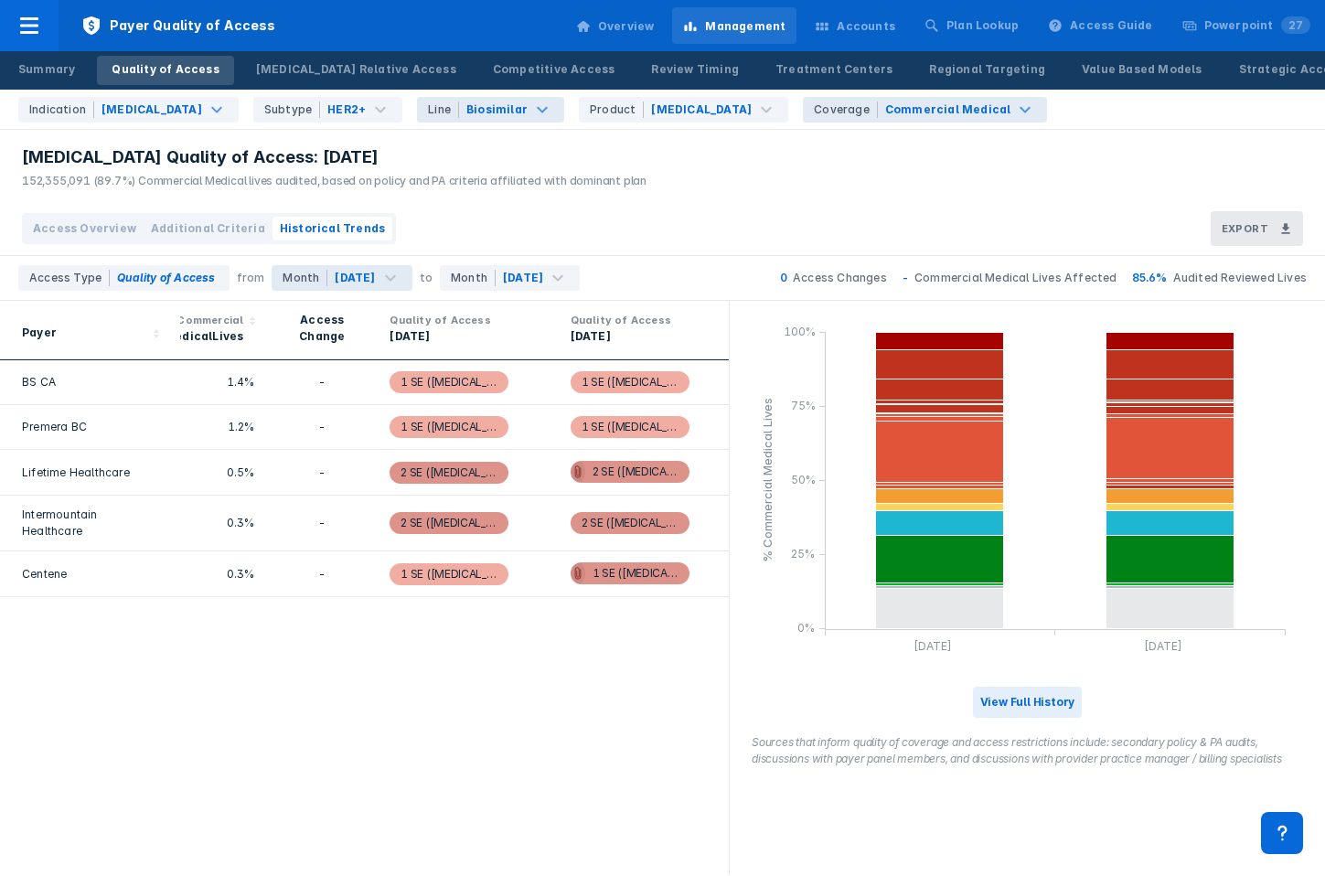
click at [814, 111] on div "Coverage" at bounding box center [846, 110] width 64 height 16
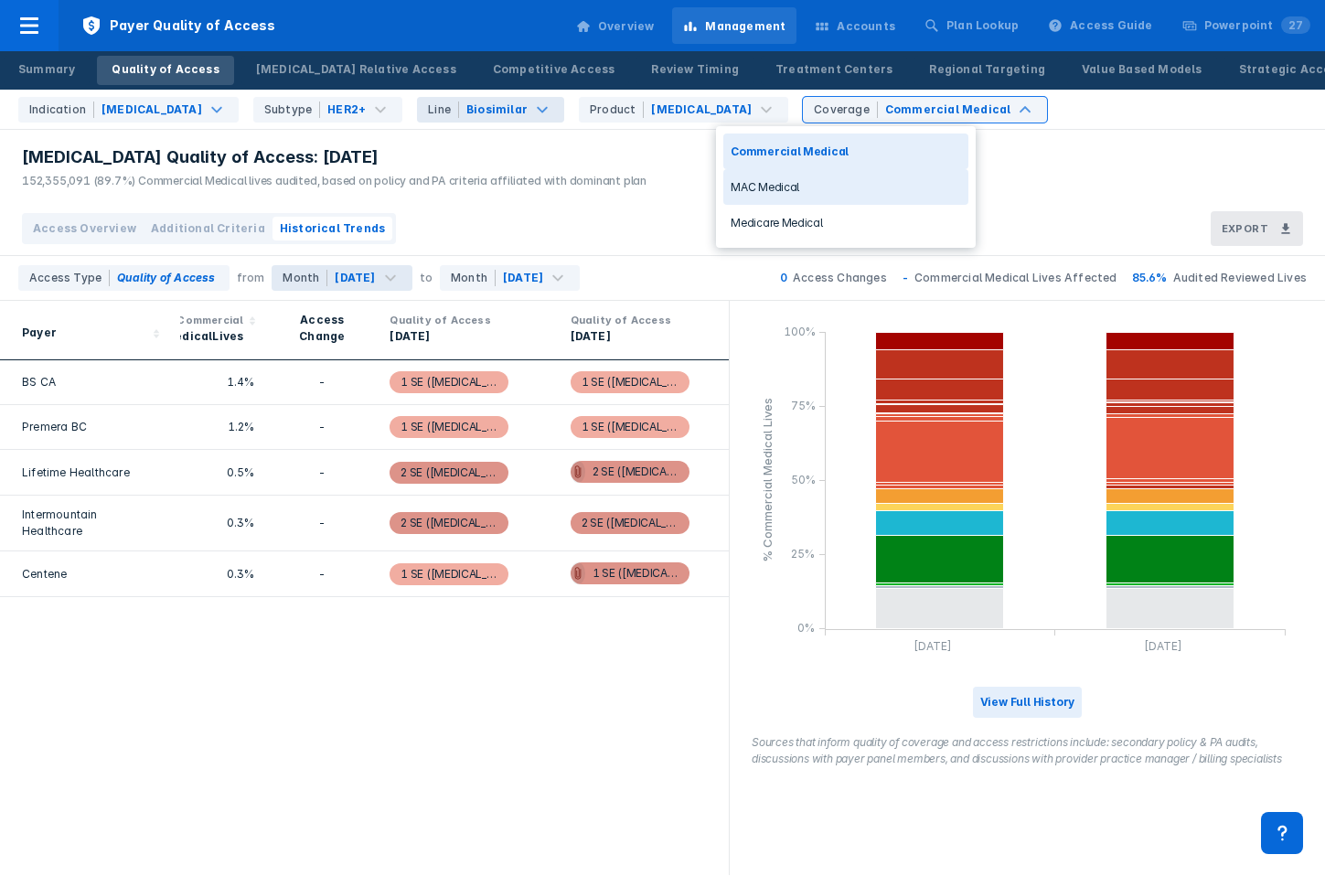
click at [755, 184] on div "MAC Medical" at bounding box center [846, 187] width 245 height 36
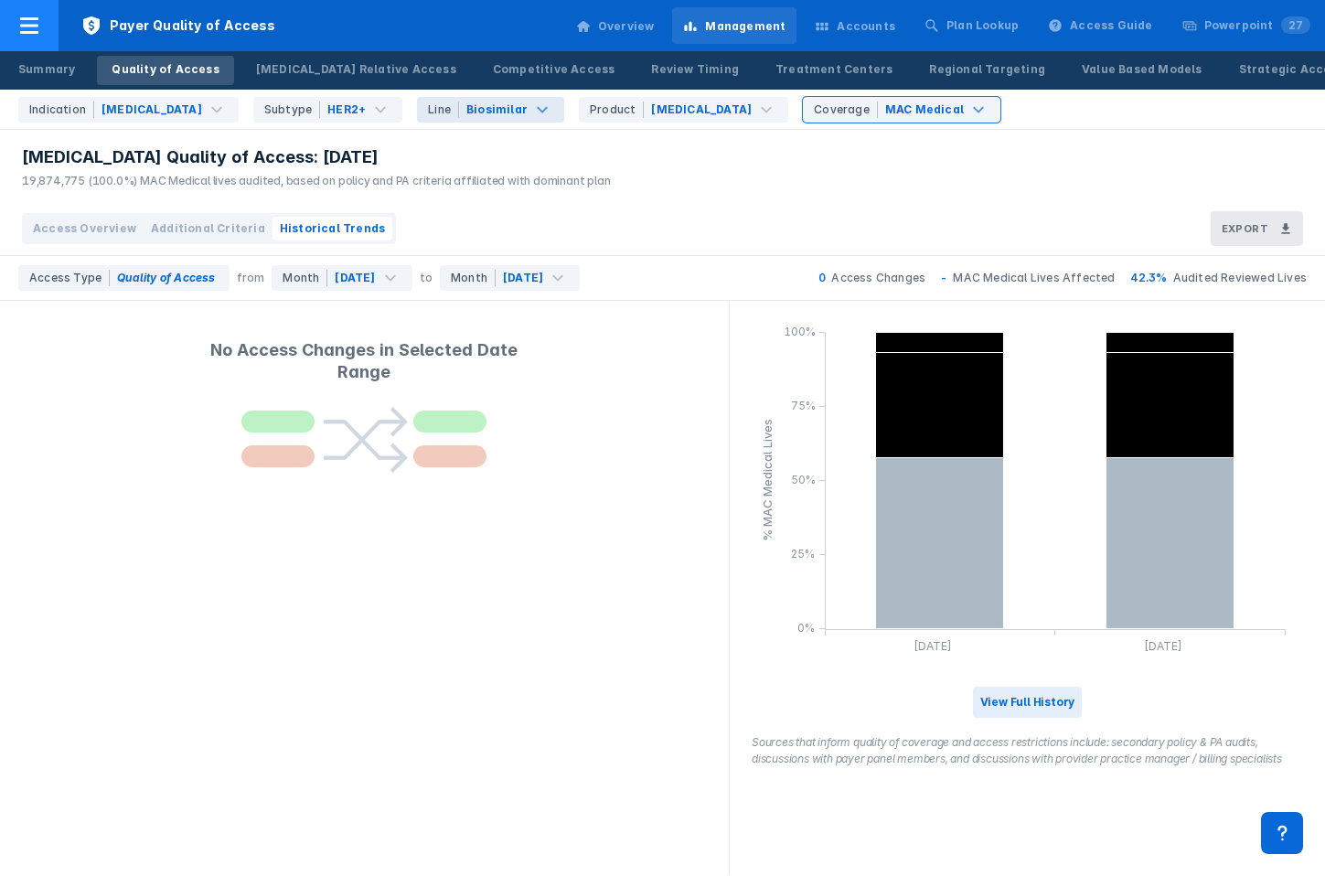
click at [33, 20] on icon at bounding box center [29, 26] width 22 height 22
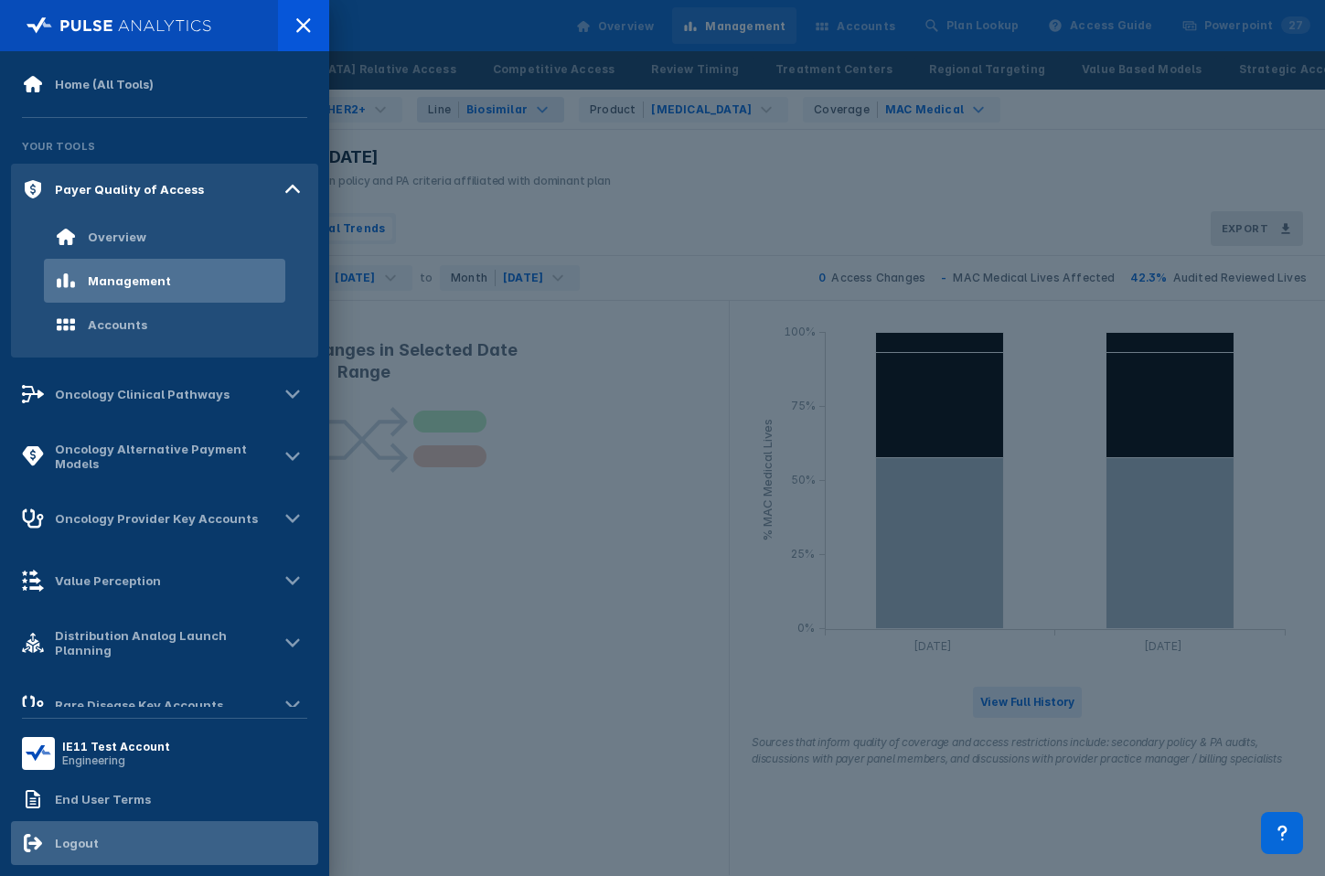
click at [102, 856] on div "Logout" at bounding box center [164, 843] width 307 height 44
